Goal: Find specific page/section

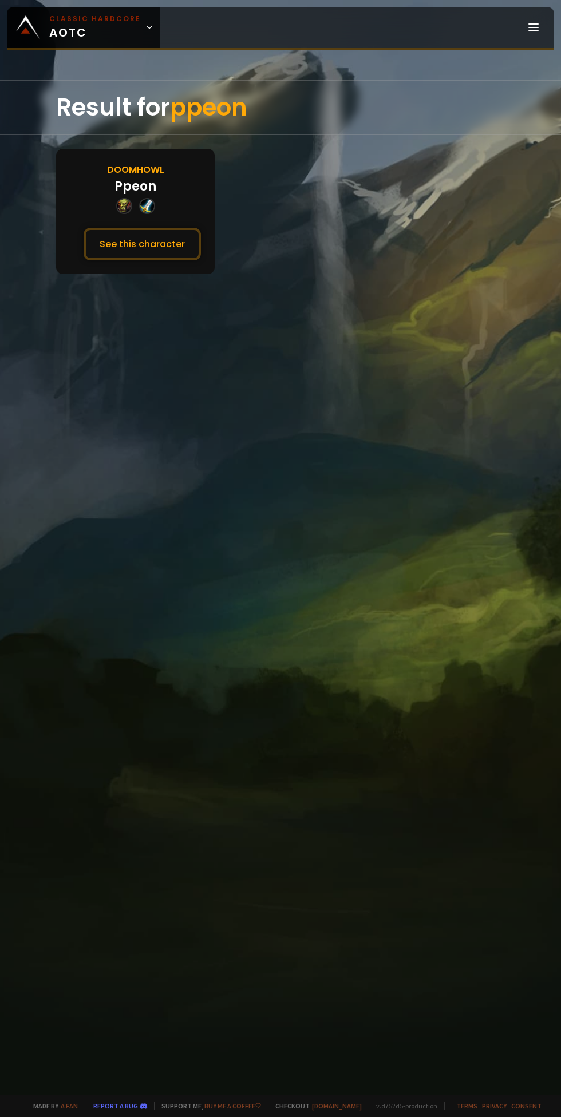
click at [111, 239] on button "See this character" at bounding box center [142, 244] width 117 height 33
